Goal: Download file/media

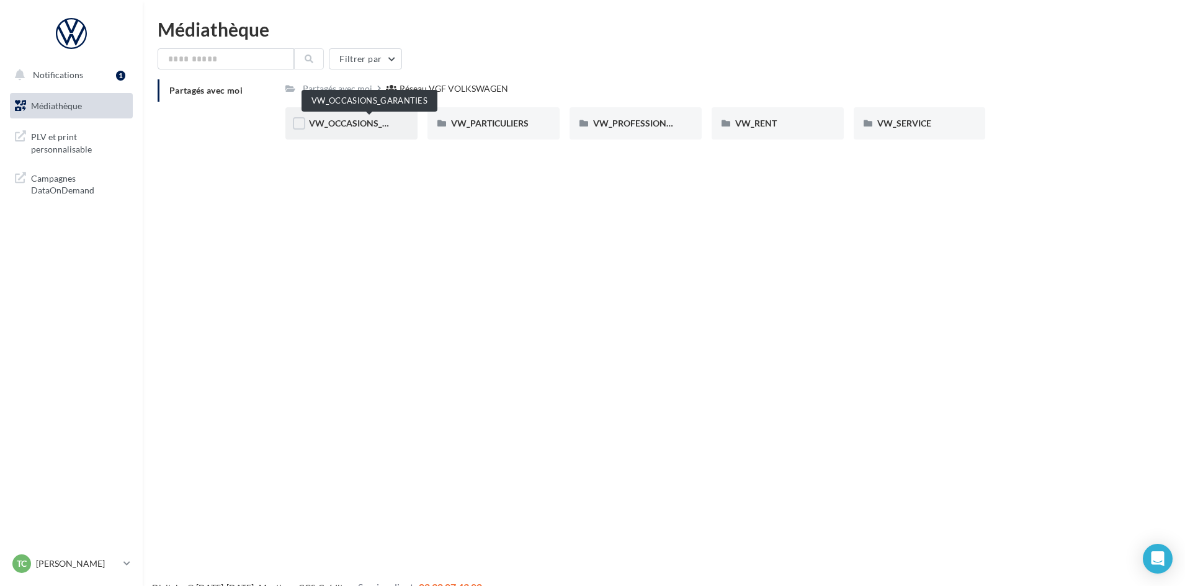
click at [373, 127] on span "VW_OCCASIONS_GARANTIES" at bounding box center [370, 123] width 122 height 11
click at [372, 125] on span "DOCS COMMERCIAUX" at bounding box center [354, 123] width 91 height 11
click at [372, 125] on span "90 PTS DE CONTRÔLE" at bounding box center [353, 123] width 88 height 11
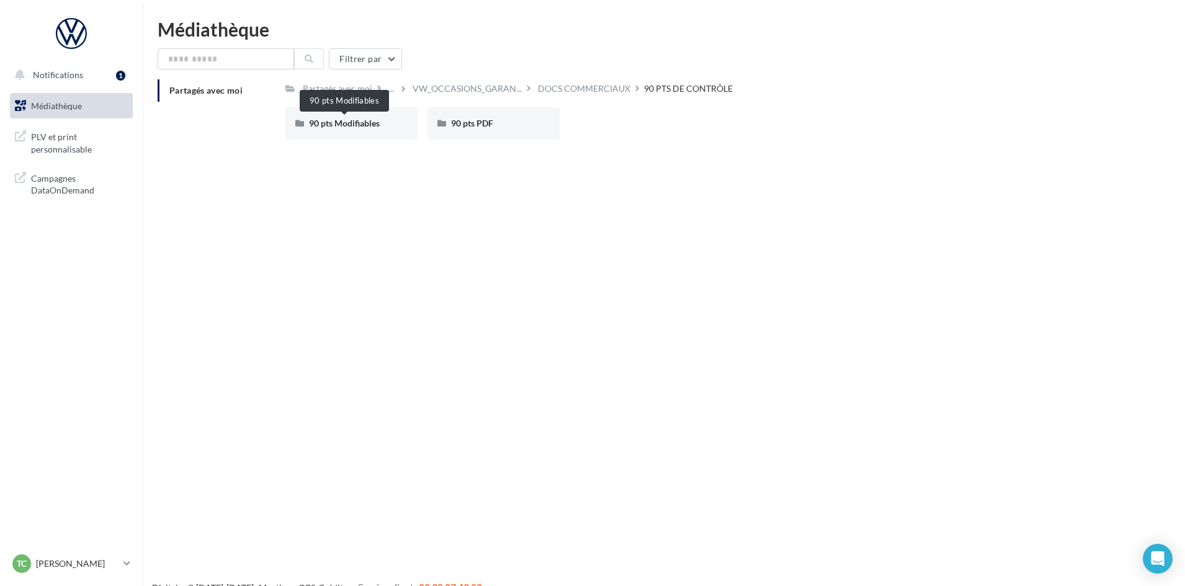
click at [372, 125] on span "90 pts Modifiables" at bounding box center [344, 123] width 71 height 11
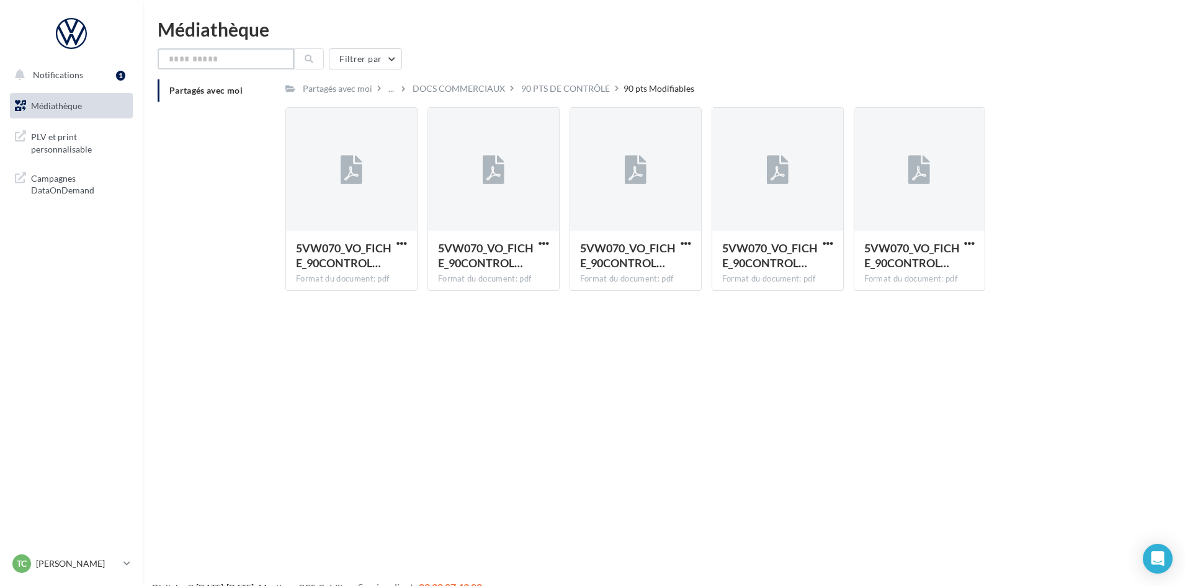
click at [252, 63] on input "text" at bounding box center [226, 58] width 136 height 21
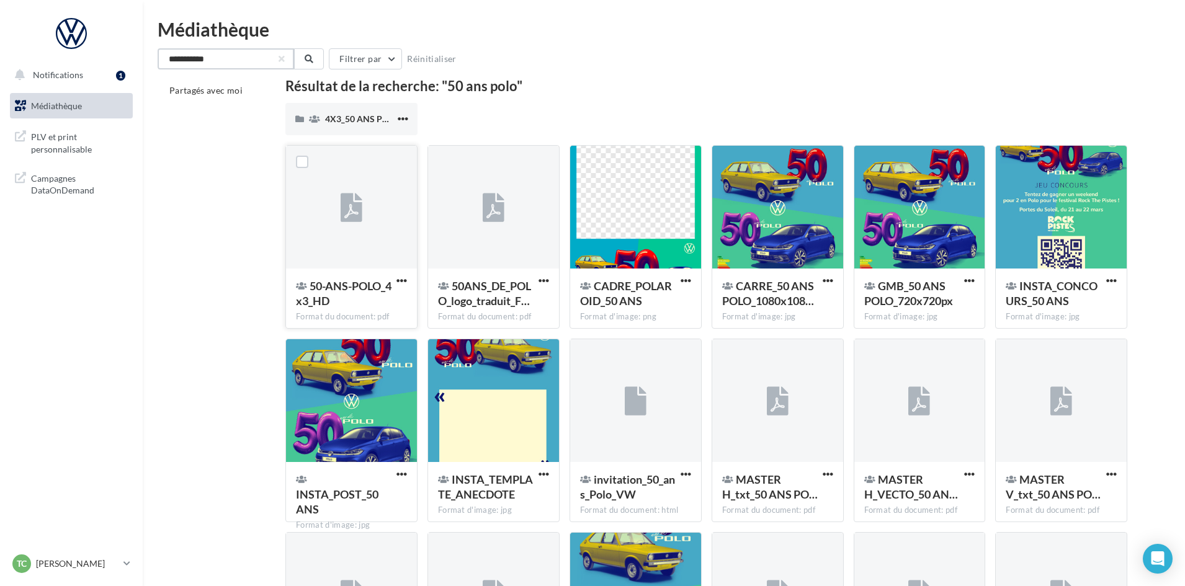
type input "**********"
click at [393, 181] on div at bounding box center [351, 208] width 131 height 124
click at [406, 277] on span "button" at bounding box center [401, 280] width 11 height 11
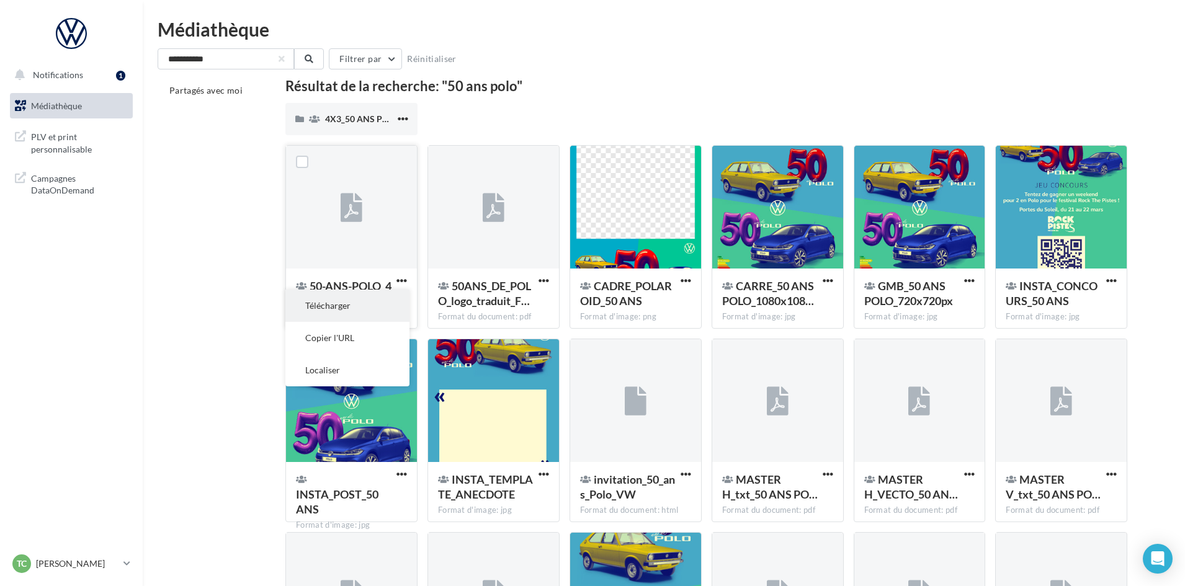
click at [365, 304] on button "Télécharger" at bounding box center [347, 306] width 124 height 32
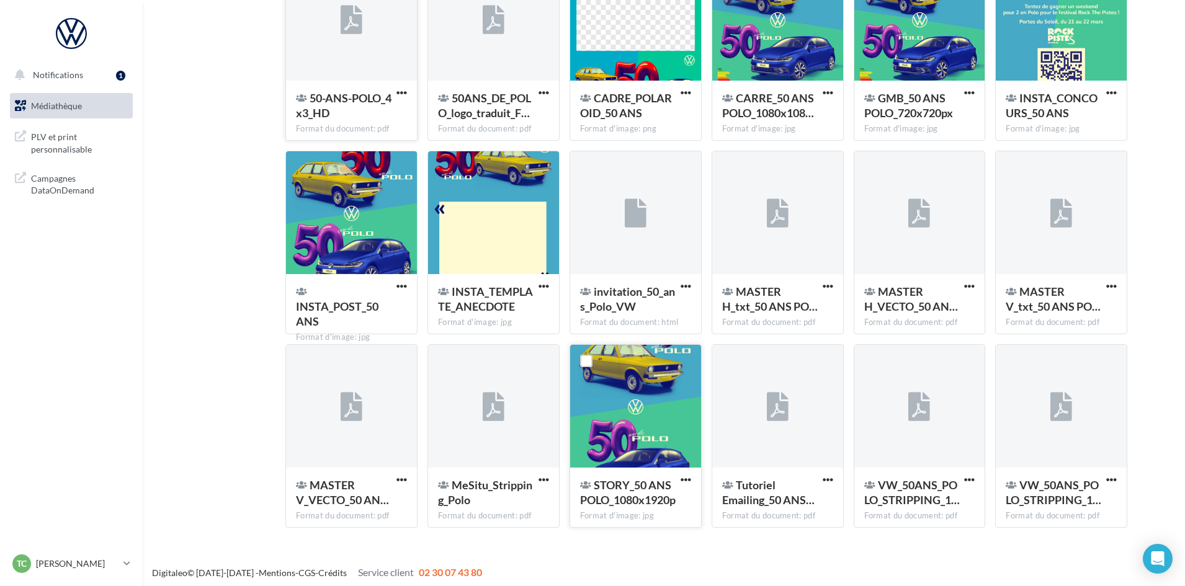
scroll to position [193, 0]
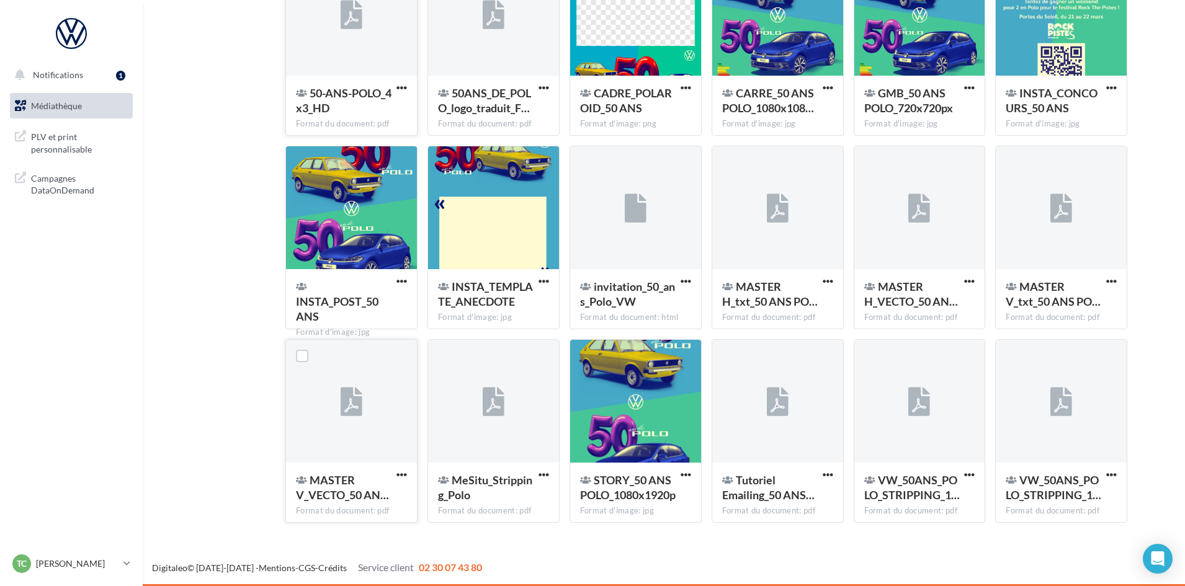
click at [398, 469] on div at bounding box center [402, 475] width 16 height 12
click at [400, 471] on span "button" at bounding box center [401, 474] width 11 height 11
click at [377, 502] on button "Télécharger" at bounding box center [347, 500] width 124 height 32
